Goal: Information Seeking & Learning: Learn about a topic

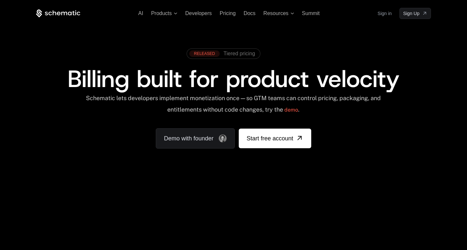
click at [234, 28] on div "RELEASED Tiered pricing Billing built for product velocity Schematic lets devel…" at bounding box center [233, 97] width 426 height 156
click at [159, 13] on span "Products" at bounding box center [161, 13] width 21 height 6
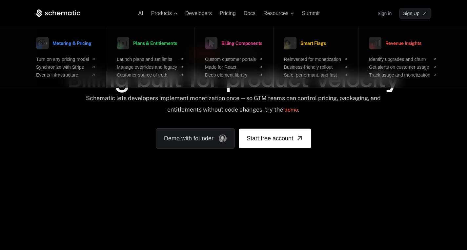
click at [75, 44] on span "Metering & Pricing" at bounding box center [71, 43] width 39 height 5
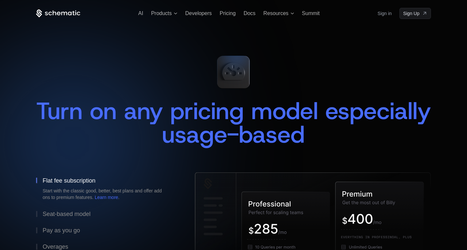
click at [179, 38] on div "Turn on any pricing model especially usage-based Flat fee subscription Start wi…" at bounding box center [233, 180] width 395 height 322
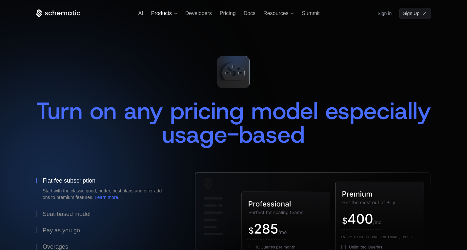
click at [157, 11] on span "Products" at bounding box center [161, 13] width 21 height 6
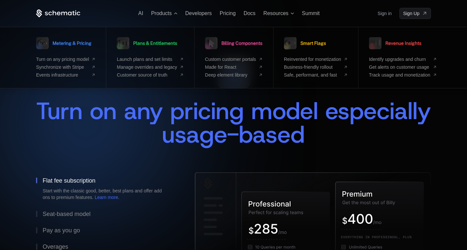
click at [181, 103] on span "Turn on any pricing model especially usage-based" at bounding box center [237, 122] width 402 height 55
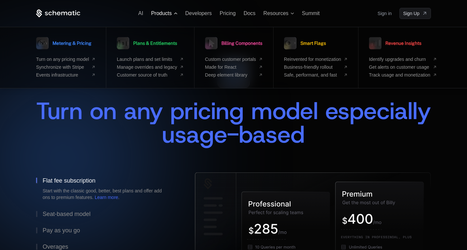
click at [161, 16] on span "Products" at bounding box center [161, 13] width 21 height 6
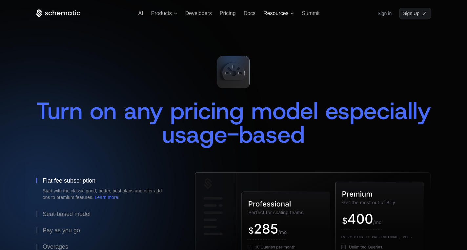
click at [274, 13] on span "Resources" at bounding box center [275, 13] width 25 height 6
